Goal: Navigation & Orientation: Find specific page/section

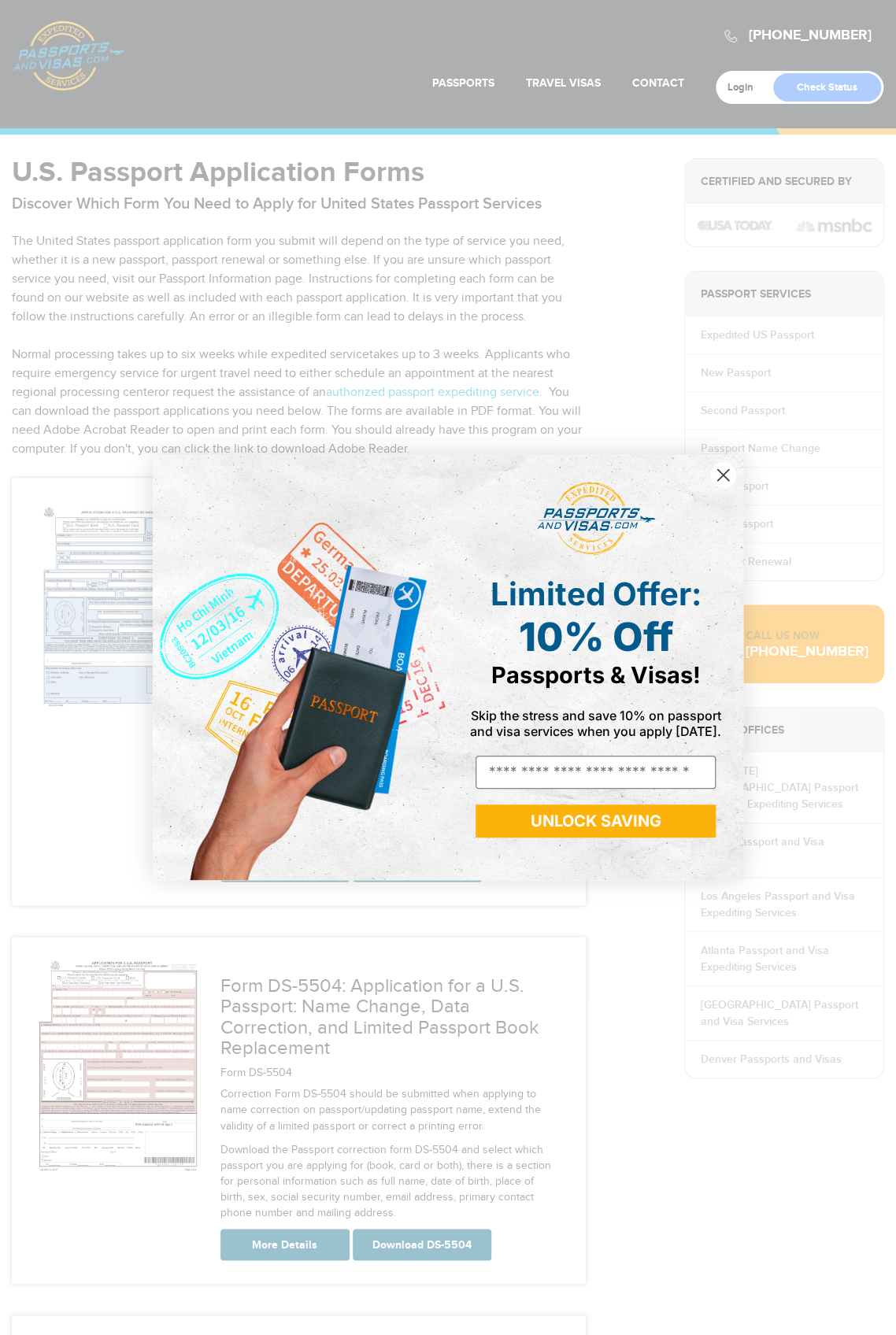
click at [724, 474] on circle "Close dialog" at bounding box center [723, 476] width 26 height 26
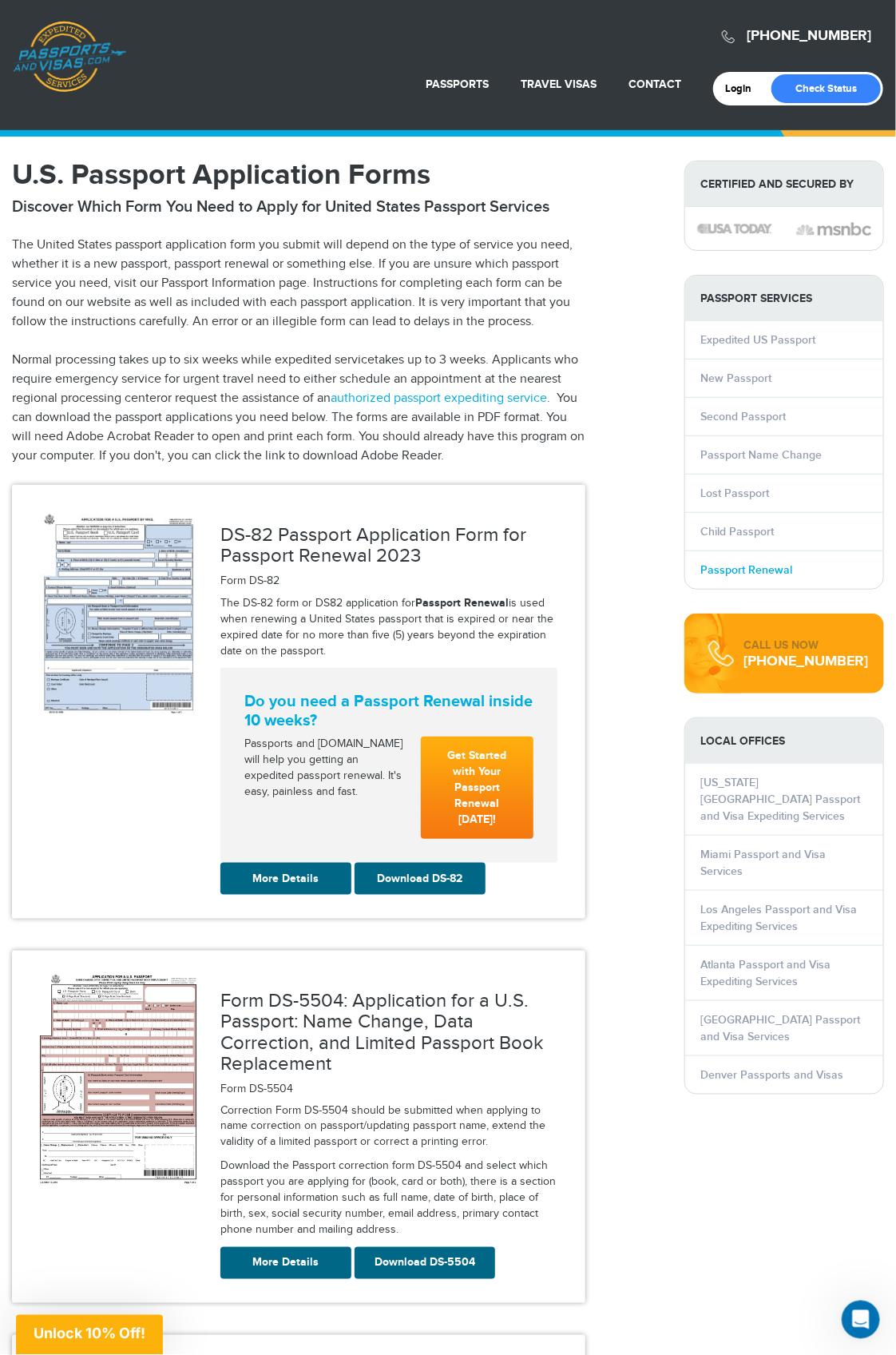
click at [724, 565] on link "Passport Renewal" at bounding box center [747, 570] width 92 height 13
